Goal: Find specific page/section: Find specific page/section

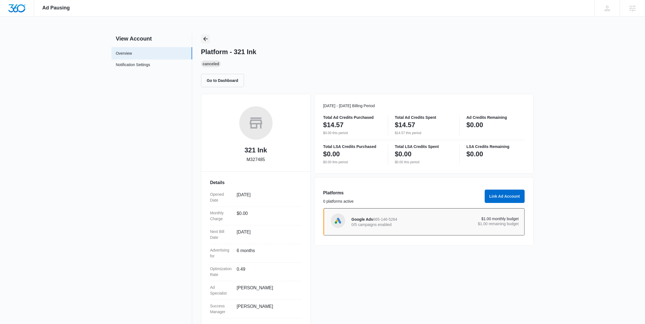
click at [203, 38] on icon "Back" at bounding box center [205, 39] width 7 height 7
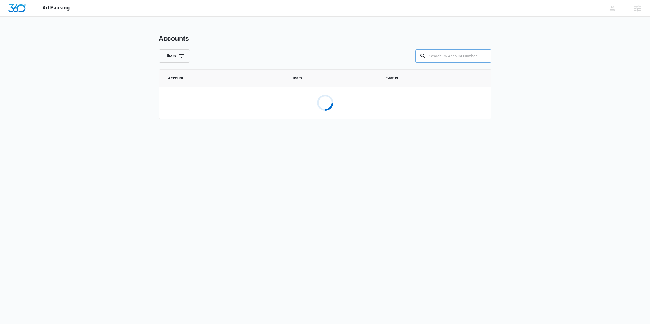
click at [444, 57] on input "text" at bounding box center [453, 55] width 76 height 13
paste input "M330554"
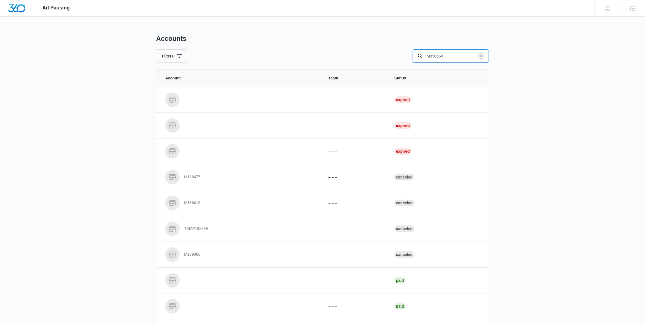
type input "M330554"
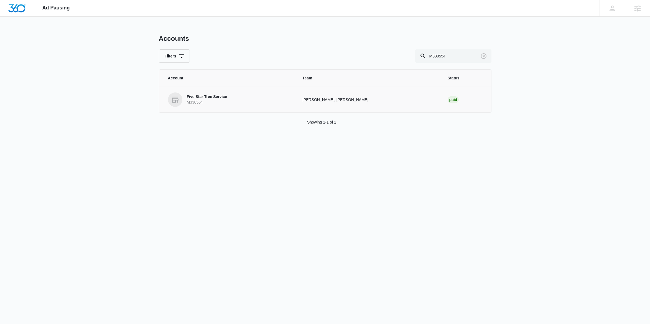
click at [213, 95] on p "Five Star Tree Service" at bounding box center [207, 97] width 40 height 6
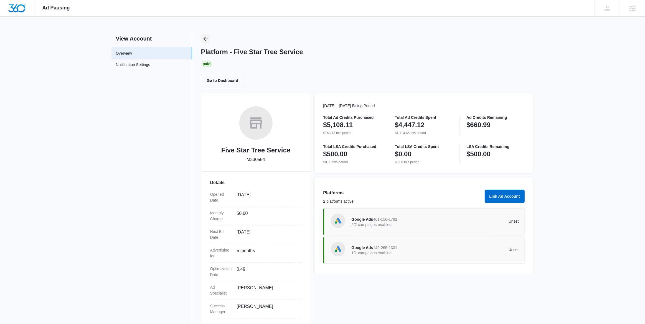
click at [204, 41] on icon "Back" at bounding box center [205, 39] width 7 height 7
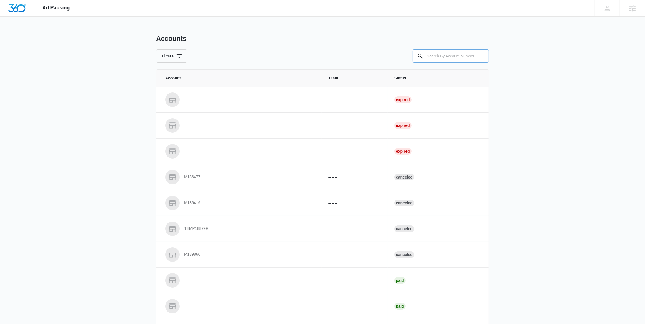
click at [455, 57] on input "text" at bounding box center [451, 55] width 76 height 13
paste input "M324978"
type input "M324978"
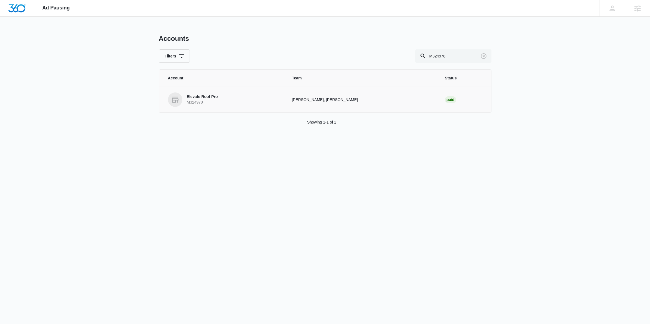
click at [228, 100] on link "Elevate Roof Pro M324978" at bounding box center [223, 99] width 111 height 14
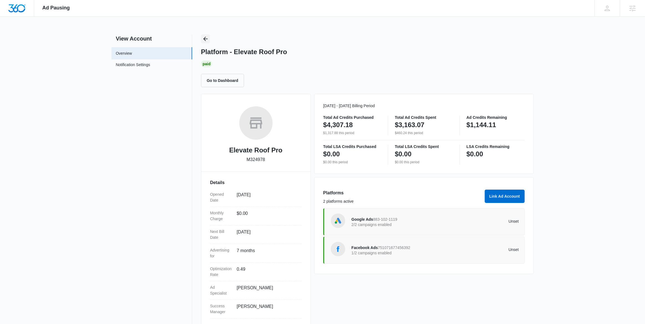
click at [204, 38] on icon "Back" at bounding box center [205, 39] width 4 height 4
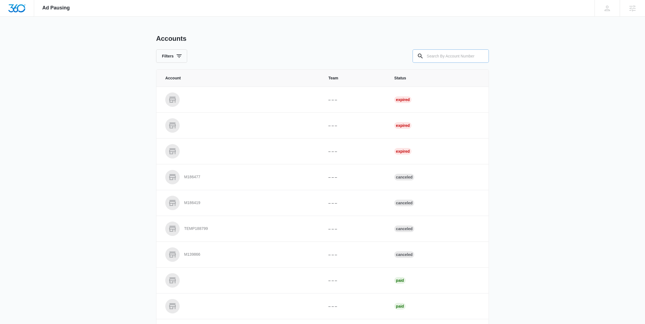
click at [449, 57] on input "text" at bounding box center [451, 55] width 76 height 13
paste input "M23816"
type input "M23816"
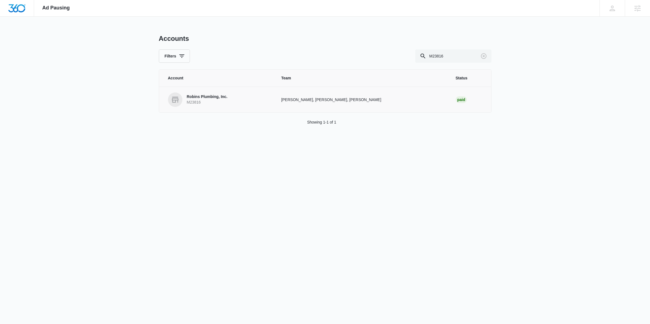
click at [216, 98] on p "Robins Plumbing, Inc." at bounding box center [207, 97] width 41 height 6
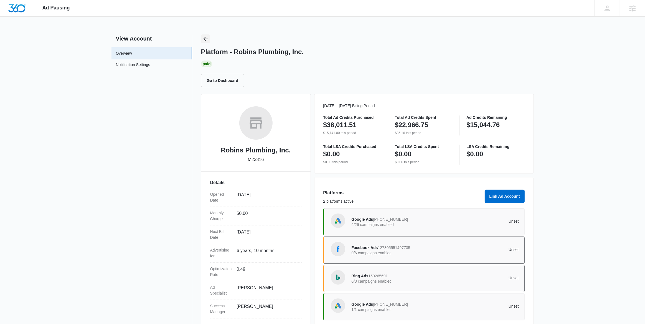
click at [204, 38] on icon "Back" at bounding box center [205, 39] width 4 height 4
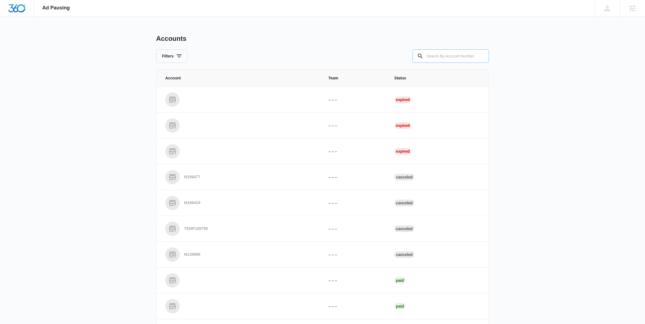
click at [459, 57] on input "text" at bounding box center [451, 55] width 76 height 13
paste input "M18356"
type input "M18356"
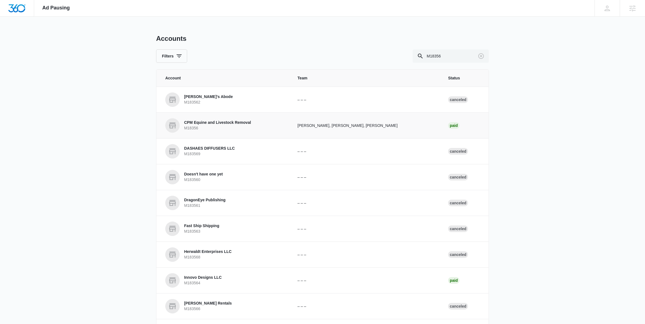
click at [225, 125] on p "CPM Equine and Livestock Removal" at bounding box center [217, 123] width 67 height 6
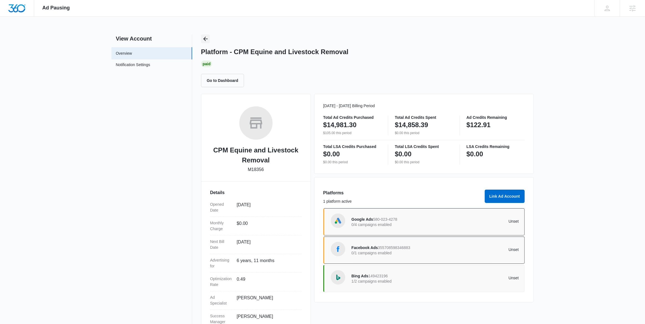
click at [205, 38] on icon "Back" at bounding box center [205, 39] width 7 height 7
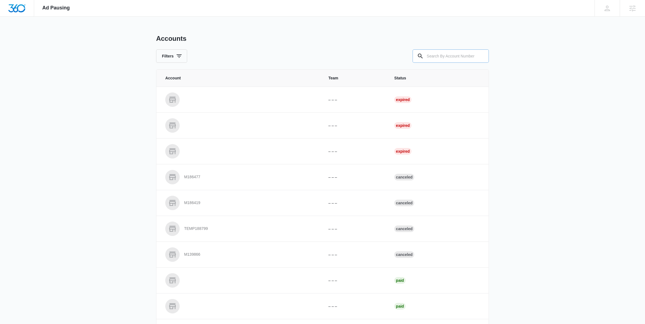
click at [462, 55] on input "text" at bounding box center [451, 55] width 76 height 13
paste input "M320561"
type input "M320561"
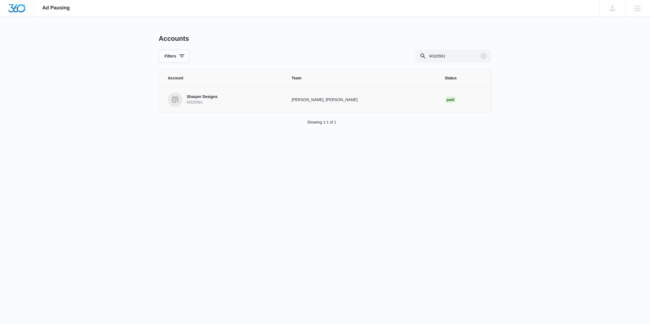
click at [202, 98] on p "Sharper Designs" at bounding box center [202, 97] width 31 height 6
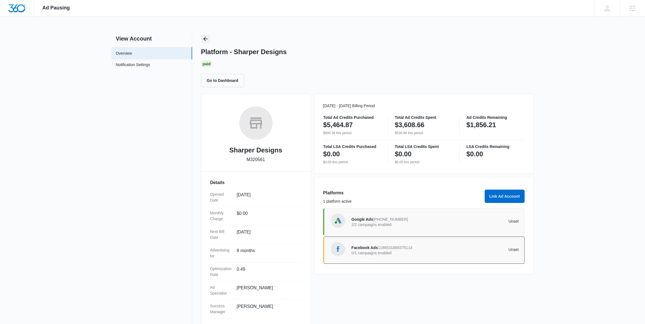
click at [207, 39] on icon "Back" at bounding box center [205, 39] width 7 height 7
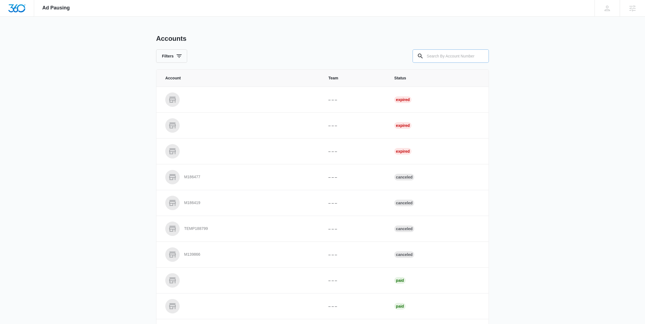
click at [443, 58] on input "text" at bounding box center [451, 55] width 76 height 13
paste input "M10022"
type input "M10022"
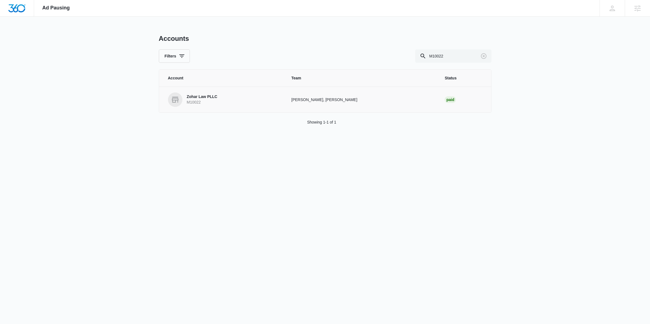
click at [213, 97] on p "Zohar Law PLLC" at bounding box center [202, 97] width 31 height 6
